Goal: Transaction & Acquisition: Download file/media

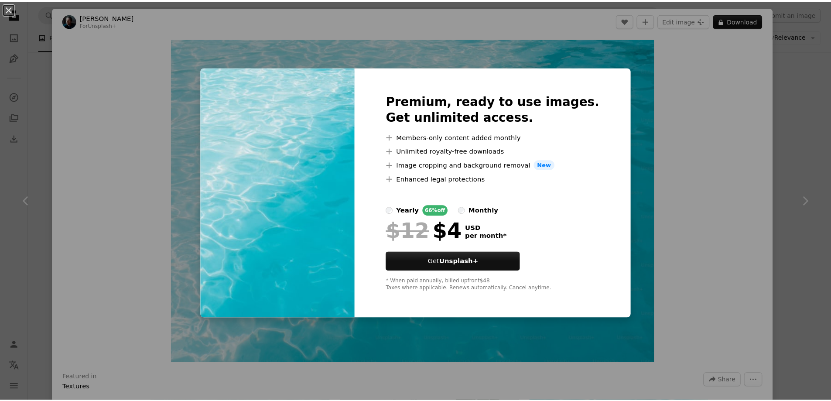
scroll to position [218, 0]
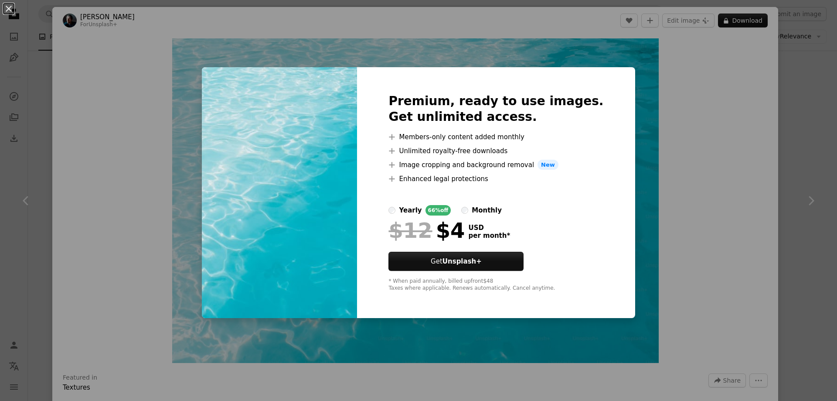
click at [166, 215] on div "An X shape Premium, ready to use images. Get unlimited access. A plus sign Memb…" at bounding box center [418, 200] width 837 height 401
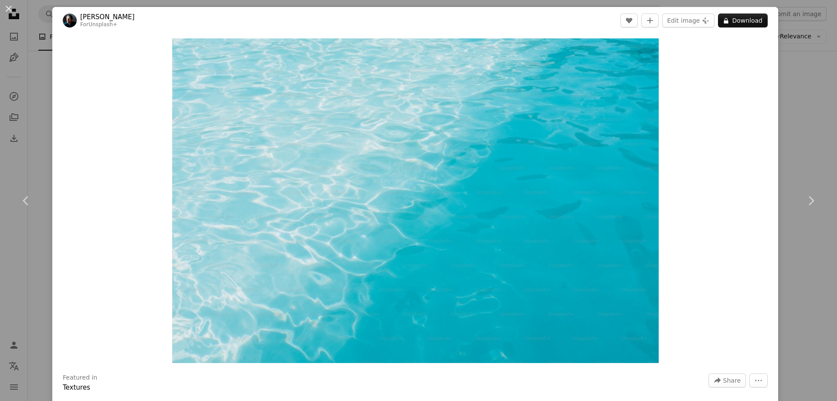
click at [786, 134] on div "An X shape Chevron left Chevron right [PERSON_NAME] For Unsplash+ A heart A plu…" at bounding box center [418, 200] width 837 height 401
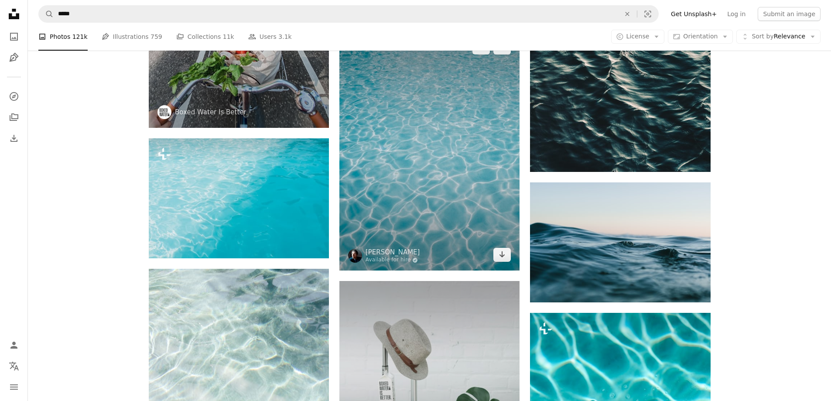
click at [443, 128] on img at bounding box center [429, 151] width 180 height 238
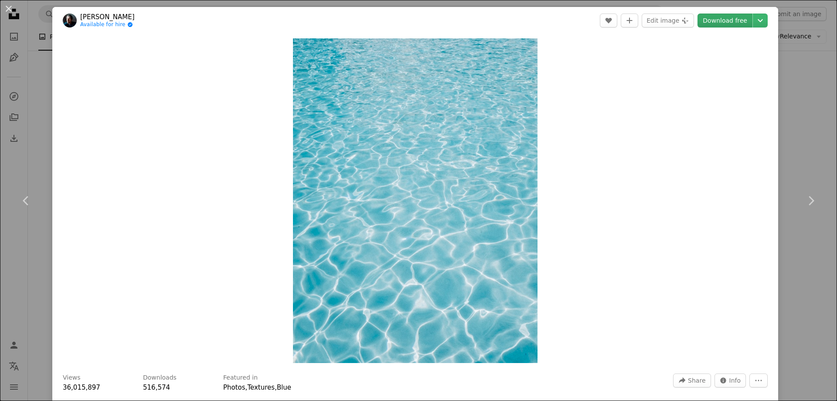
click at [724, 22] on link "Download free" at bounding box center [725, 21] width 55 height 14
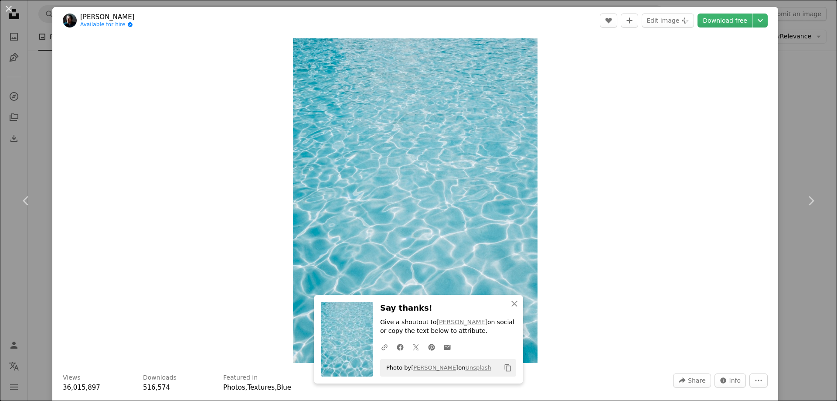
click at [800, 131] on div "An X shape Chevron left Chevron right An X shape Close Say thanks! Give a shout…" at bounding box center [418, 200] width 837 height 401
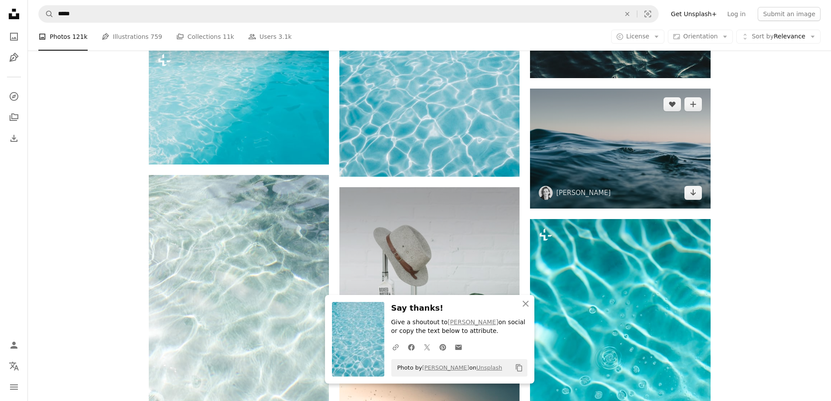
scroll to position [291, 0]
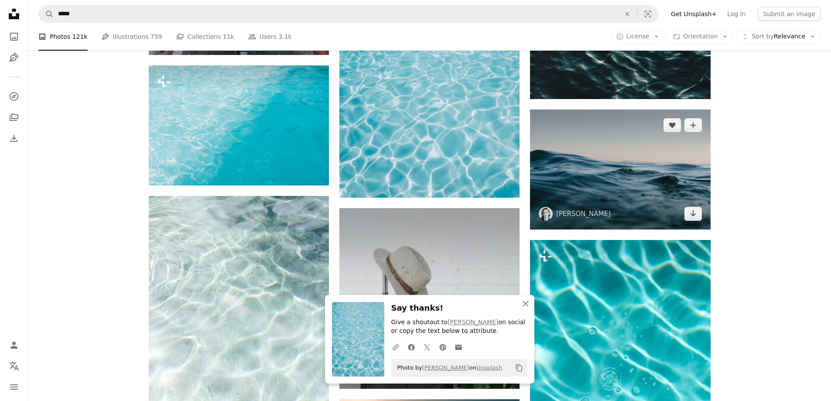
click at [632, 191] on img at bounding box center [620, 169] width 180 height 120
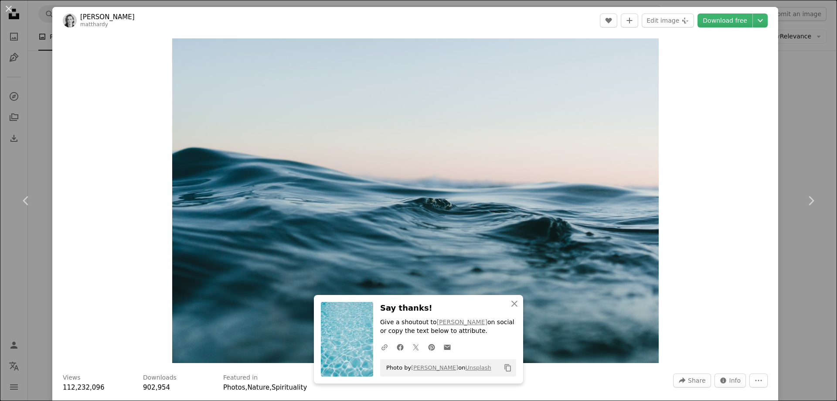
click at [806, 133] on div "An X shape Chevron left Chevron right An X shape Close Say thanks! Give a shout…" at bounding box center [418, 200] width 837 height 401
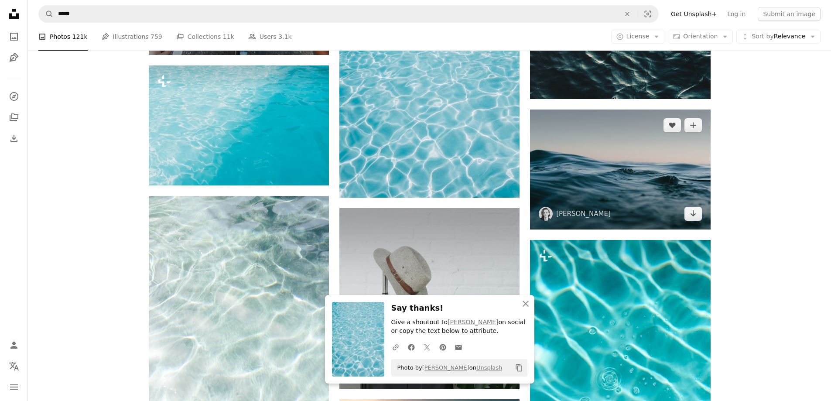
click at [664, 167] on img at bounding box center [620, 169] width 180 height 120
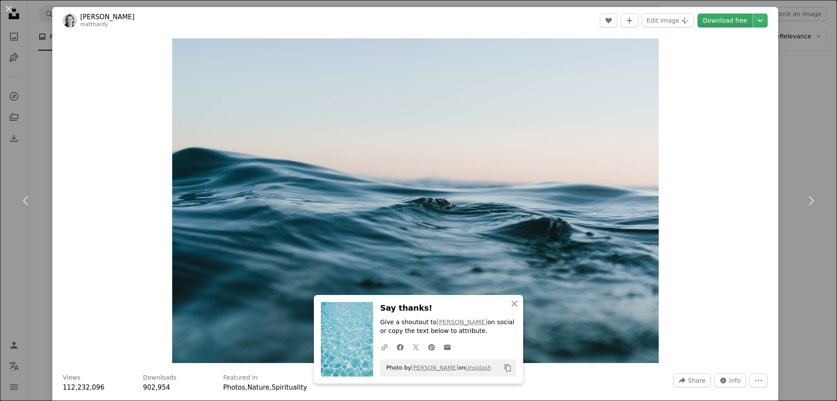
click at [726, 20] on link "Download free" at bounding box center [725, 21] width 55 height 14
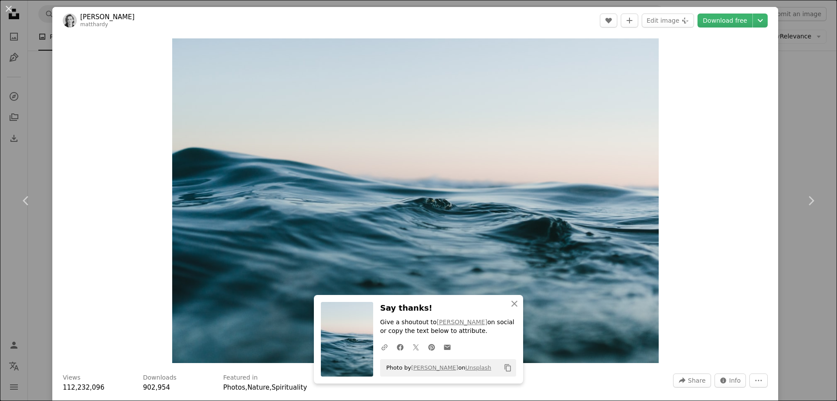
click at [797, 86] on div "An X shape Chevron left Chevron right An X shape Close Say thanks! Give a shout…" at bounding box center [418, 200] width 837 height 401
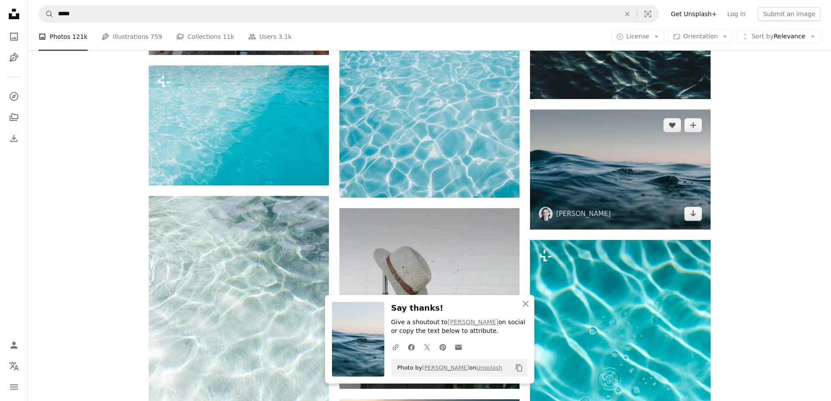
scroll to position [509, 0]
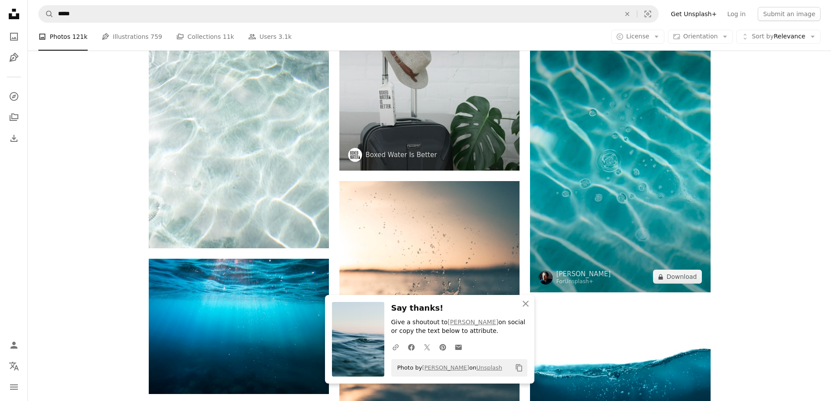
click at [589, 190] on img at bounding box center [620, 157] width 180 height 270
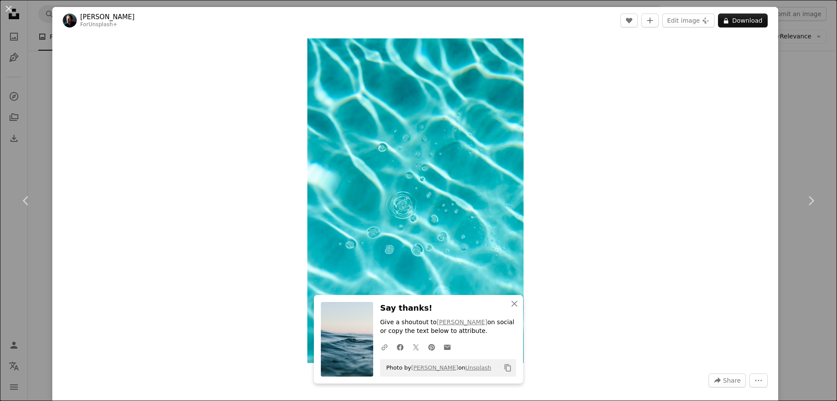
click at [795, 95] on div "An X shape Chevron left Chevron right An X shape Close Say thanks! Give a shout…" at bounding box center [418, 200] width 837 height 401
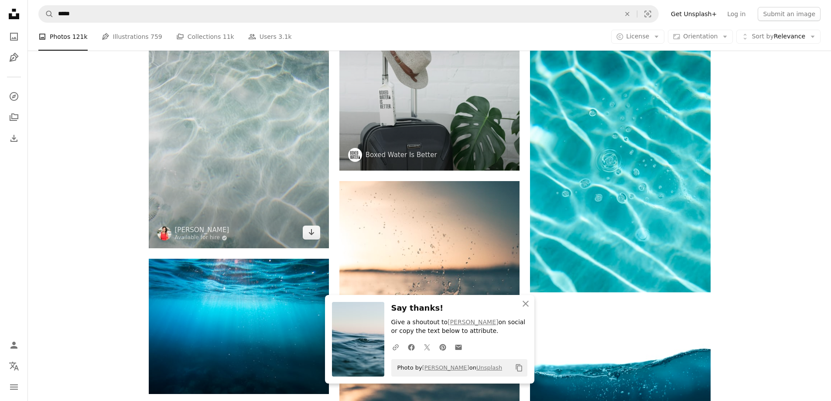
click at [183, 138] on img at bounding box center [239, 113] width 180 height 270
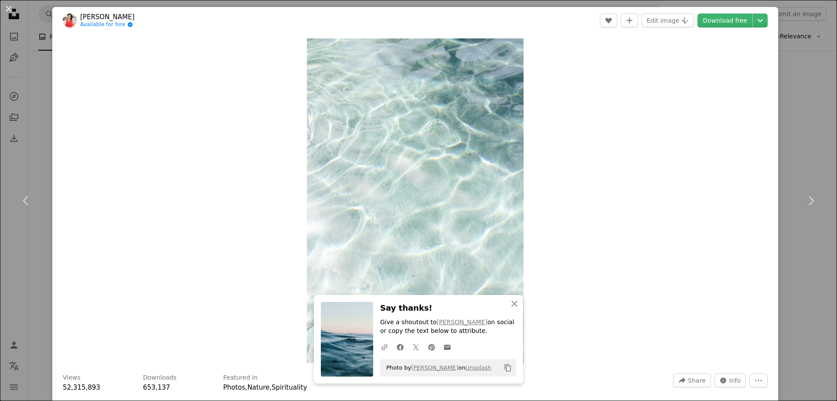
click at [796, 122] on div "An X shape Chevron left Chevron right An X shape Close Say thanks! Give a shout…" at bounding box center [418, 200] width 837 height 401
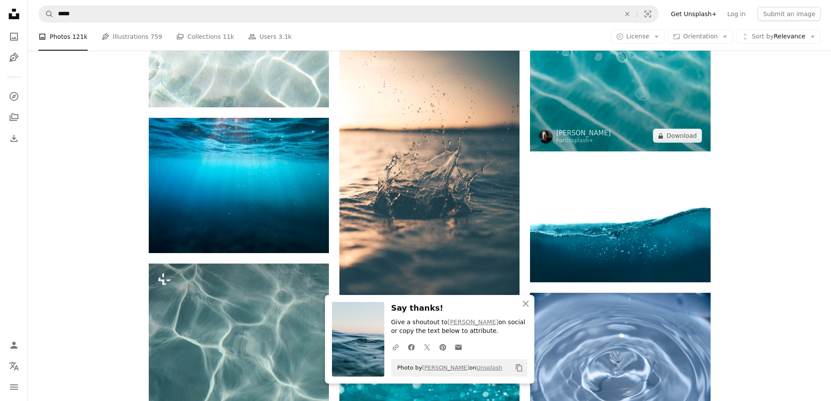
scroll to position [727, 0]
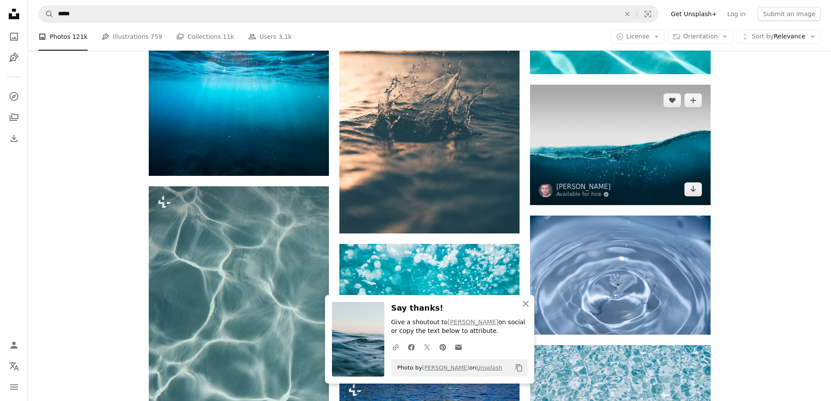
click at [669, 151] on img at bounding box center [620, 145] width 180 height 120
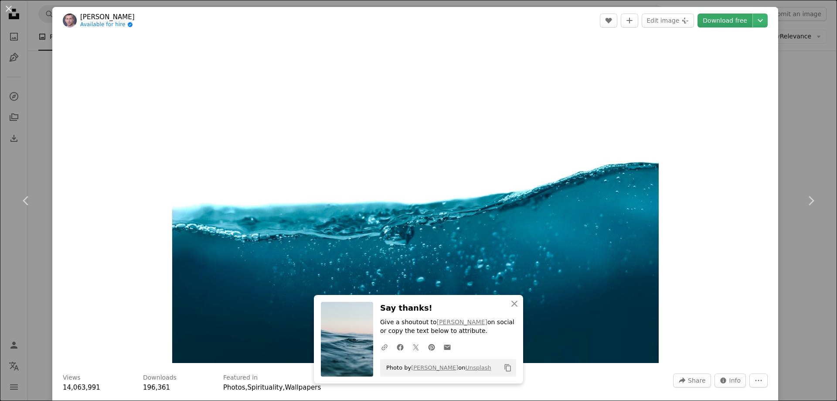
click at [728, 16] on link "Download free" at bounding box center [725, 21] width 55 height 14
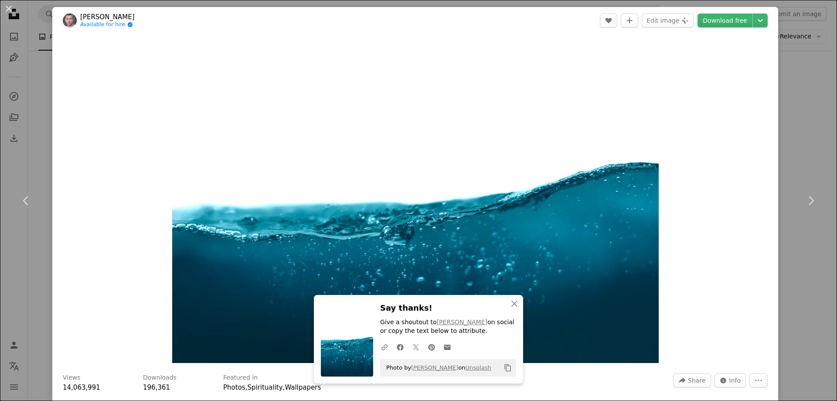
click at [793, 118] on div "An X shape Chevron left Chevron right An X shape Close Say thanks! Give a shout…" at bounding box center [418, 200] width 837 height 401
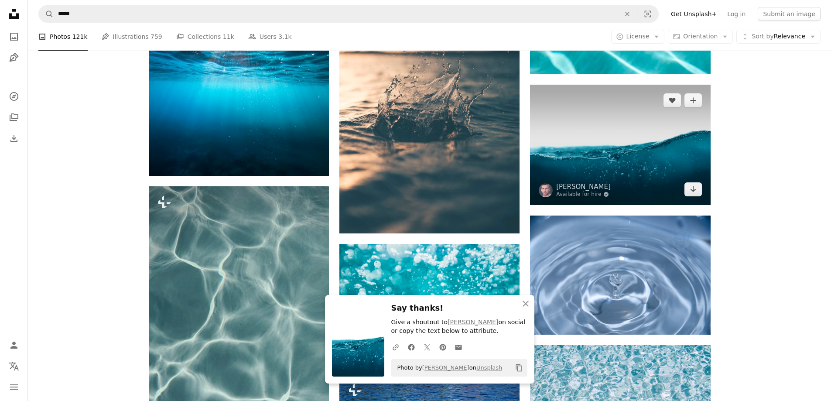
scroll to position [872, 0]
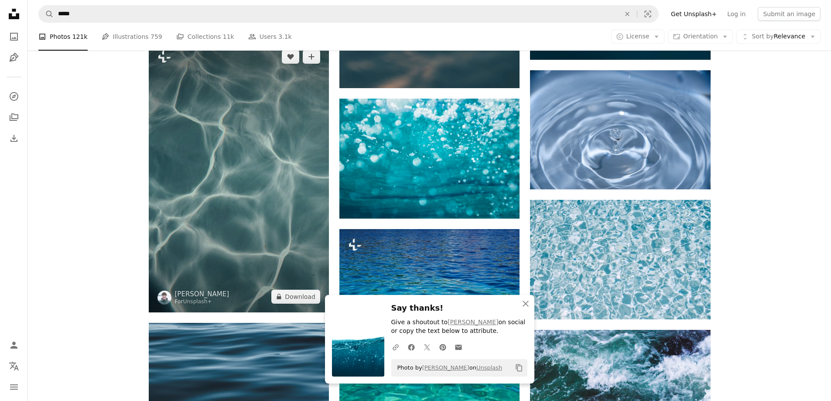
click at [168, 155] on img at bounding box center [239, 176] width 180 height 271
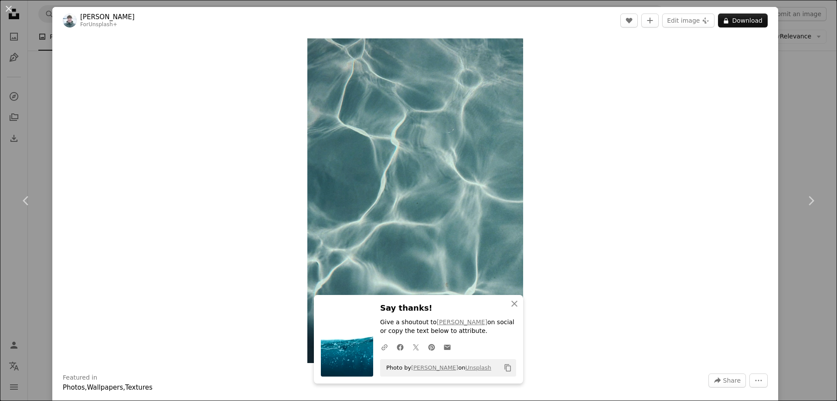
click at [783, 68] on div "An X shape Chevron left Chevron right An X shape Close Say thanks! Give a shout…" at bounding box center [418, 200] width 837 height 401
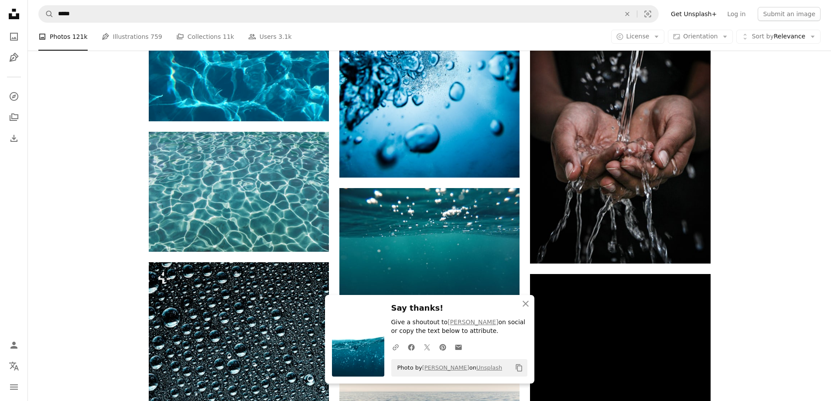
scroll to position [1453, 0]
